Goal: Information Seeking & Learning: Check status

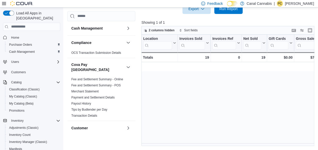
scroll to position [0, 569]
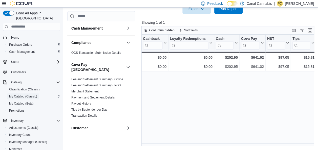
click at [19, 95] on span "My Catalog (Classic)" at bounding box center [23, 97] width 28 height 4
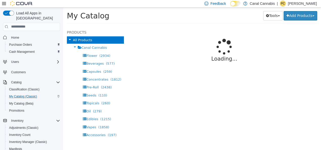
select select "**********"
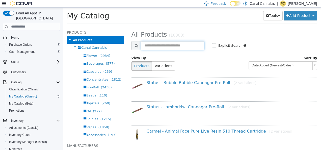
click at [162, 43] on input "text" at bounding box center [172, 45] width 63 height 9
type input "*******"
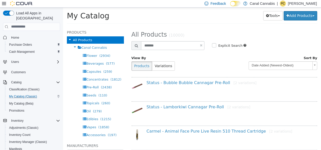
select select "**********"
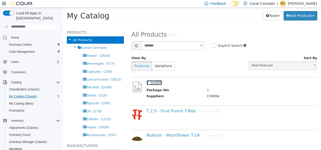
click at [151, 81] on link "T SHIRT" at bounding box center [155, 82] width 16 height 5
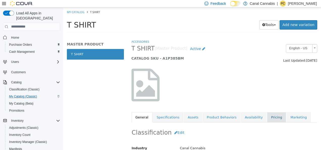
click at [271, 115] on link "Pricing" at bounding box center [276, 117] width 19 height 11
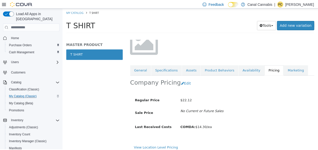
scroll to position [51, 0]
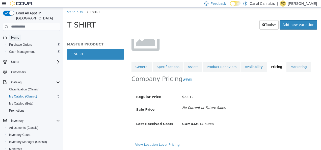
click at [16, 36] on span "Home" at bounding box center [15, 38] width 8 height 4
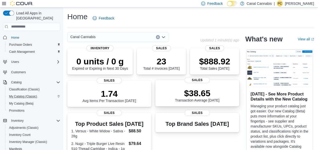
click at [196, 97] on p "$38.65" at bounding box center [197, 93] width 44 height 10
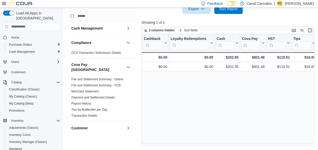
scroll to position [0, 569]
click at [230, 134] on div "Location Click to view column header actions Invoices Sold Click to view column…" at bounding box center [228, 91] width 174 height 112
click at [232, 113] on div "Location Click to view column header actions Invoices Sold Click to view column…" at bounding box center [228, 91] width 174 height 112
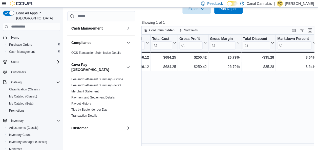
scroll to position [0, 263]
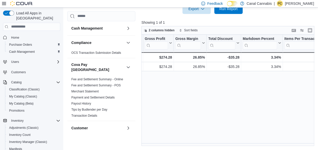
scroll to position [0, 293]
click at [213, 110] on div "Location Click to view column header actions Invoices Sold Click to view column…" at bounding box center [228, 91] width 174 height 112
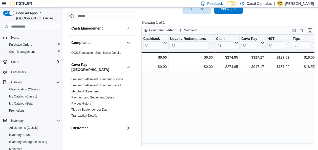
scroll to position [0, 569]
click at [236, 130] on div "Location Click to view column header actions Invoices Sold Click to view column…" at bounding box center [228, 91] width 174 height 112
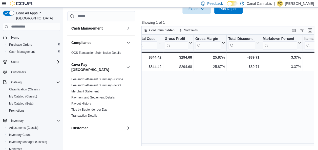
scroll to position [0, 283]
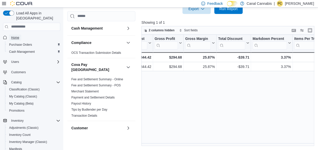
click at [15, 36] on span "Home" at bounding box center [15, 38] width 8 height 4
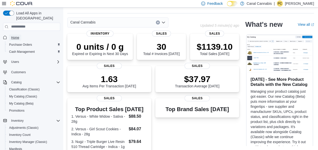
scroll to position [175, 0]
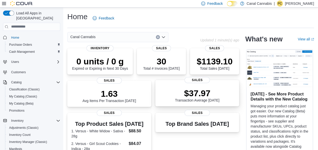
click at [198, 98] on p "$37.97" at bounding box center [197, 93] width 44 height 10
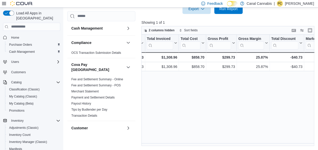
scroll to position [0, 232]
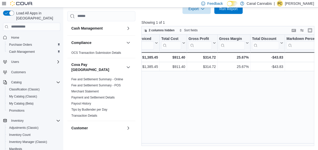
scroll to position [0, 253]
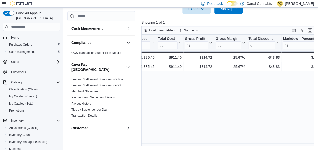
click at [214, 116] on div "Location Click to view column header actions Invoices Sold Click to view column…" at bounding box center [228, 91] width 174 height 112
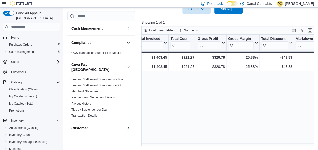
scroll to position [0, 243]
